Goal: Task Accomplishment & Management: Manage account settings

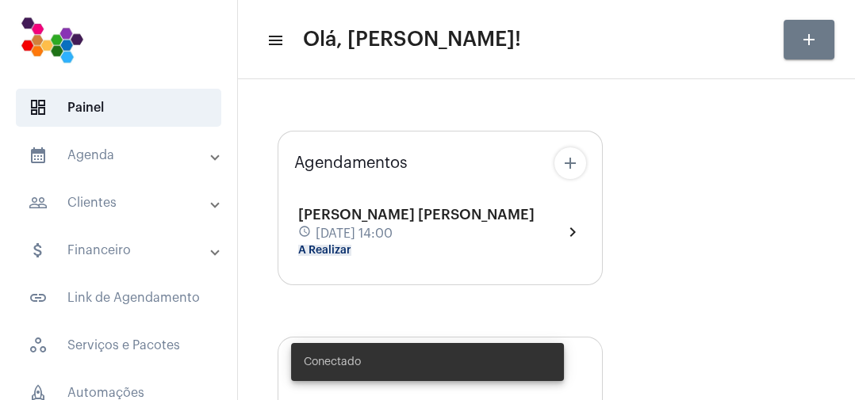
click at [446, 184] on div "Agendamentos add [PERSON_NAME] [PERSON_NAME] schedule [DATE] 14:00 A Realizar c…" at bounding box center [440, 208] width 325 height 155
click at [483, 213] on div "[PERSON_NAME] [PERSON_NAME] schedule [DATE] 14:00 A Realizar chevron_right" at bounding box center [440, 232] width 284 height 50
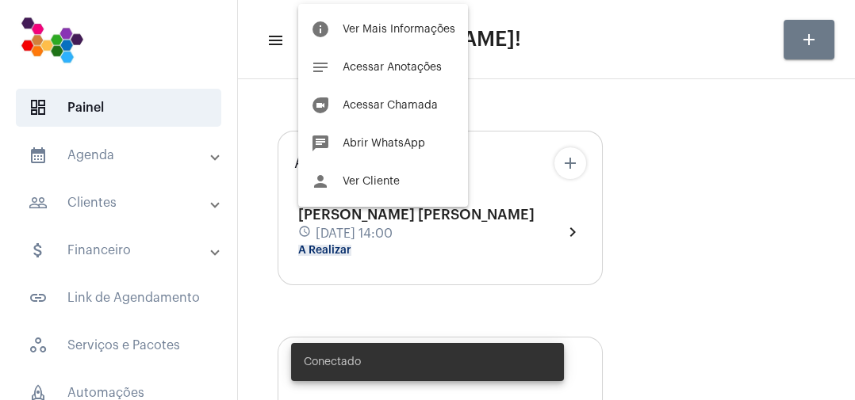
type input "[URL][DOMAIN_NAME]"
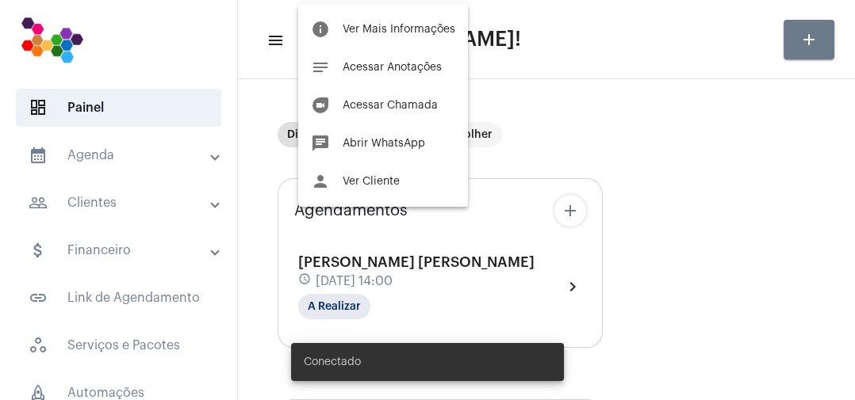
click at [423, 13] on button "info Ver Mais Informações" at bounding box center [383, 29] width 170 height 38
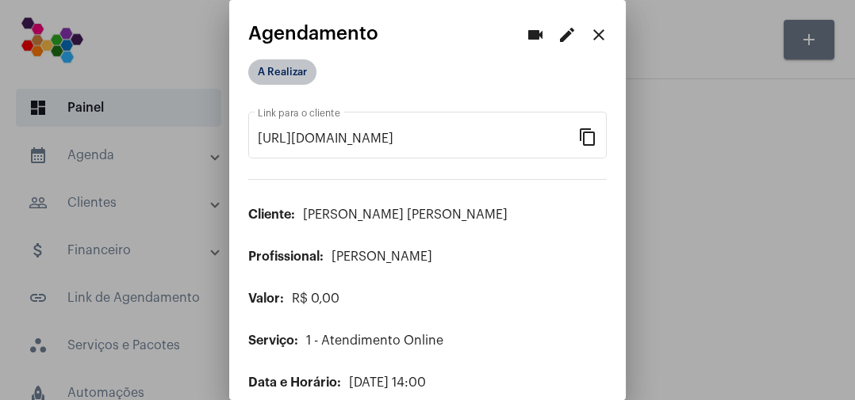
click at [311, 68] on mat-chip "A Realizar" at bounding box center [282, 71] width 68 height 25
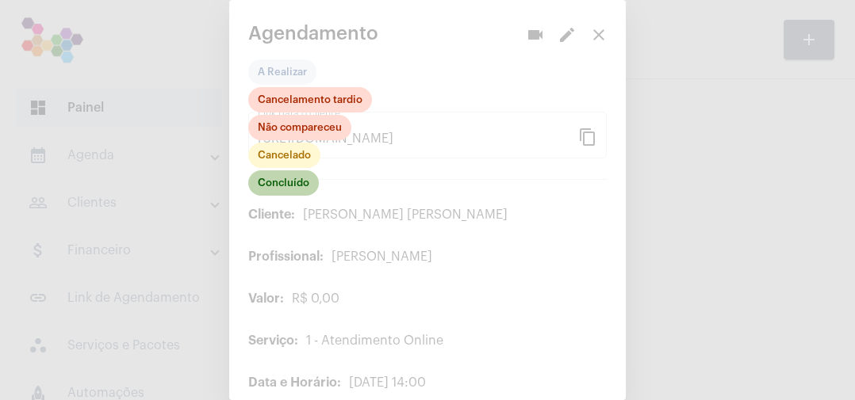
click at [305, 186] on mat-chip "Concluído" at bounding box center [283, 182] width 71 height 25
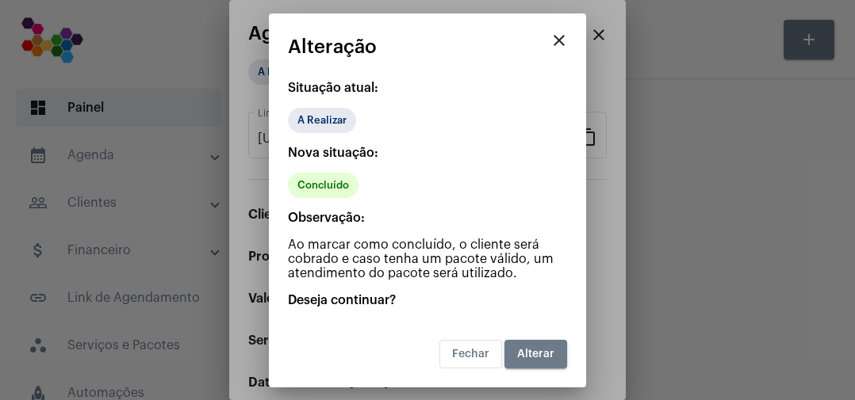
click at [533, 353] on span "Alterar" at bounding box center [535, 354] width 37 height 11
